Goal: Transaction & Acquisition: Book appointment/travel/reservation

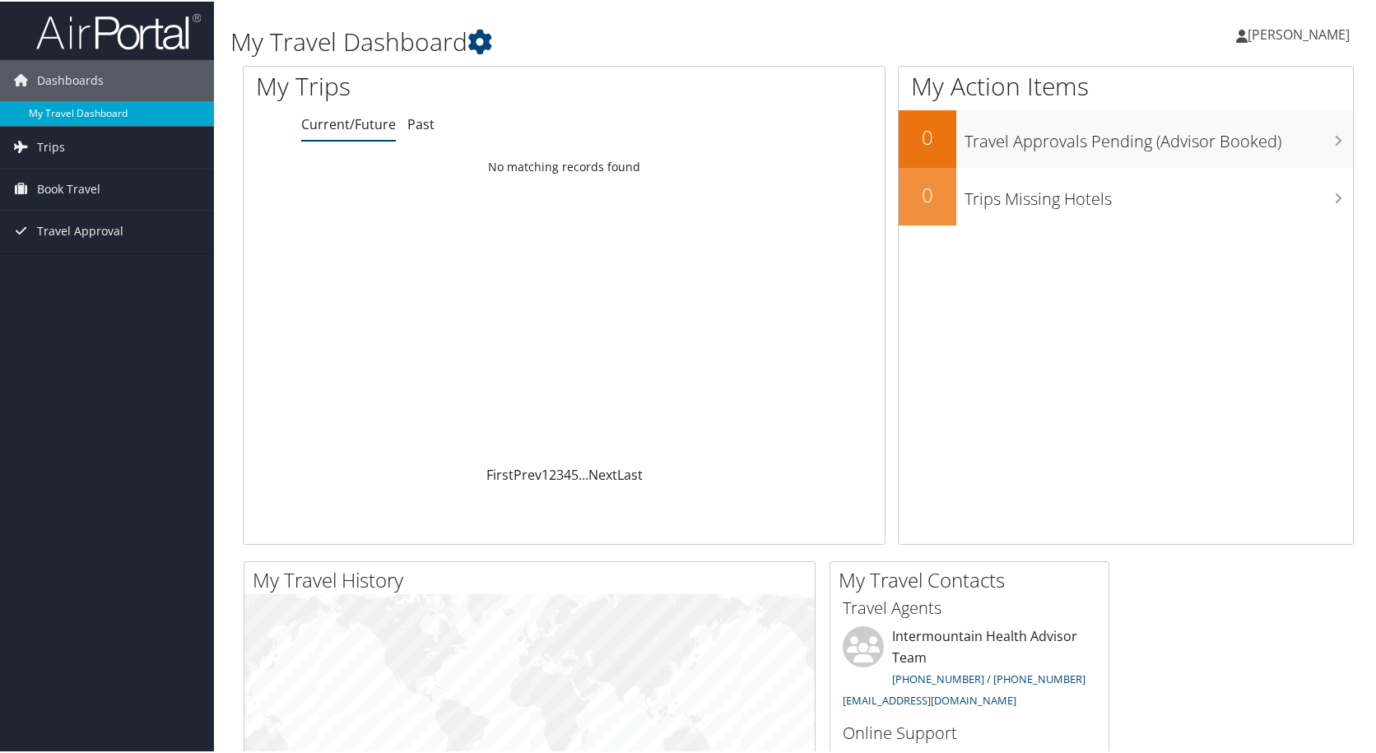
click at [141, 114] on link "My Travel Dashboard" at bounding box center [107, 112] width 214 height 25
click at [75, 186] on span "Book Travel" at bounding box center [68, 187] width 63 height 41
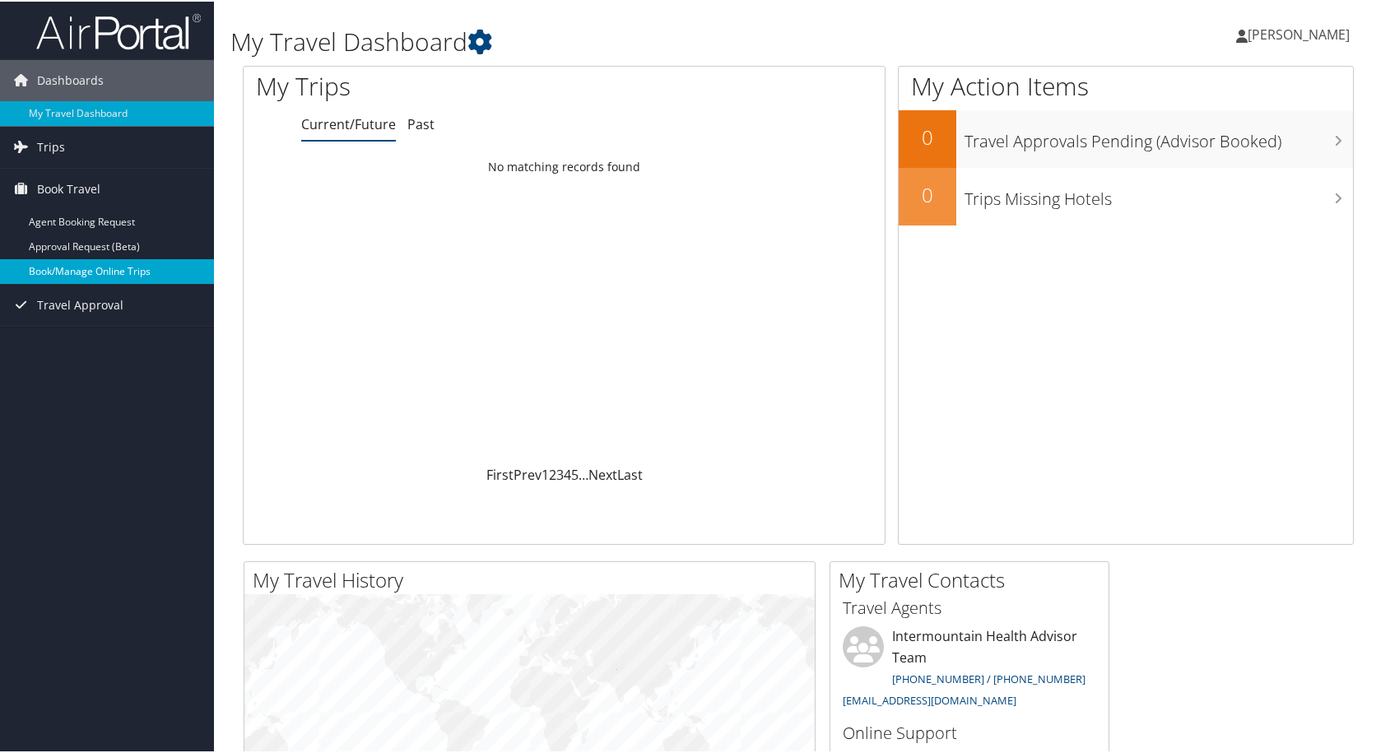
click at [152, 264] on link "Book/Manage Online Trips" at bounding box center [107, 270] width 214 height 25
